Goal: Task Accomplishment & Management: Use online tool/utility

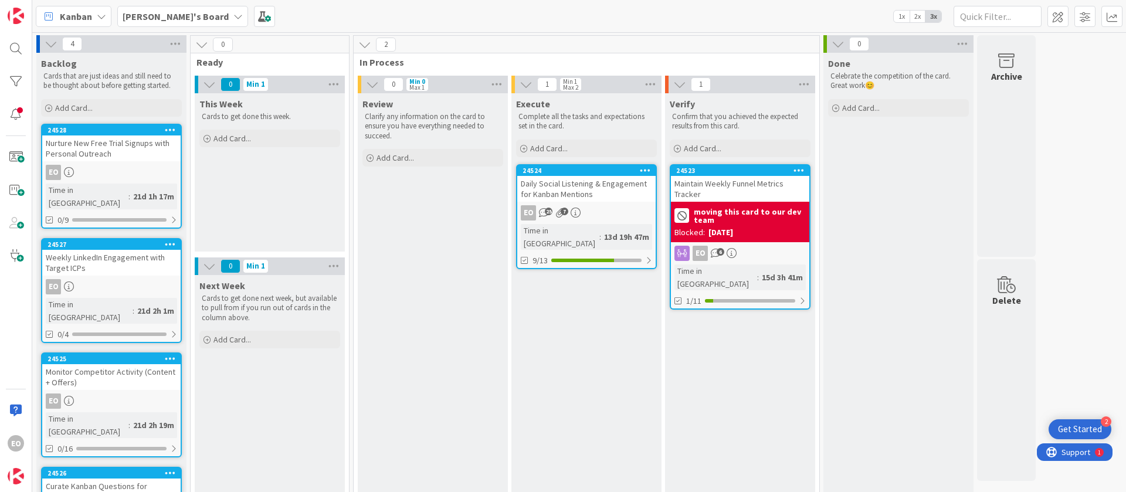
click at [617, 205] on div "EO 25 7" at bounding box center [586, 212] width 138 height 15
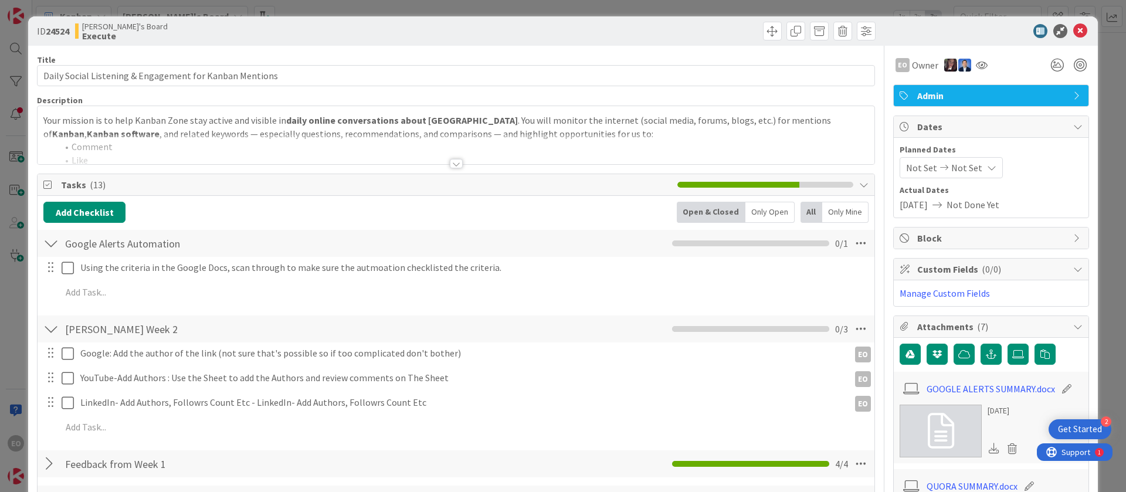
click at [532, 122] on div "Your mission is to help Kanban Zone stay active and visible in daily online con…" at bounding box center [456, 135] width 837 height 58
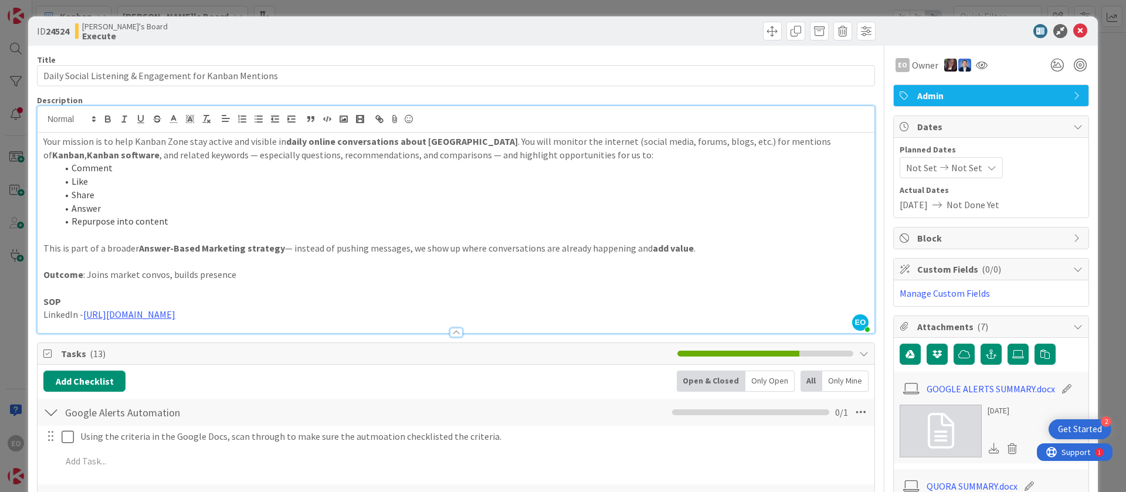
copy div "Your mission is to help Kanban Zone stay active and visible in daily online con…"
click at [602, 243] on p "This is part of a broader Answer-Based Marketing strategy — instead of pushing …" at bounding box center [456, 248] width 826 height 13
